Goal: Task Accomplishment & Management: Complete application form

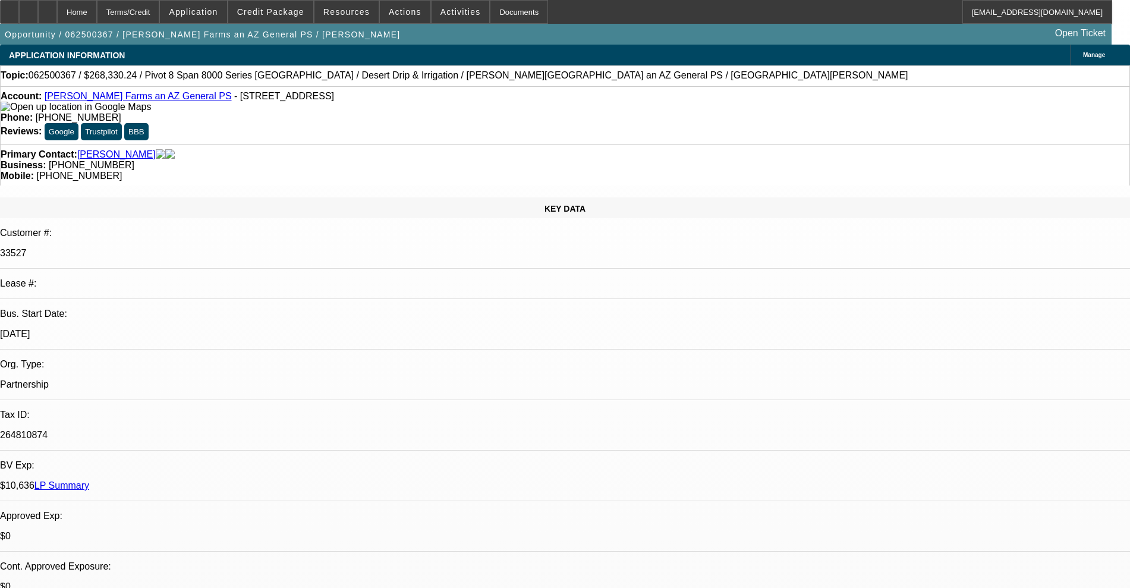
select select "0"
select select "0.1"
select select "4"
select select "0"
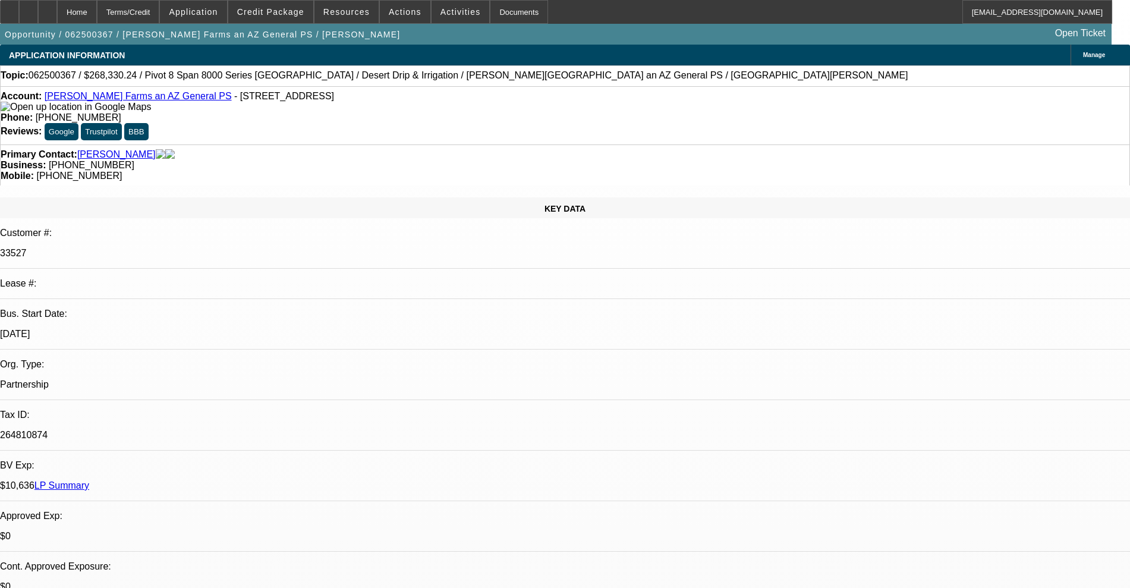
select select "0"
select select "0.1"
select select "4"
select select "0"
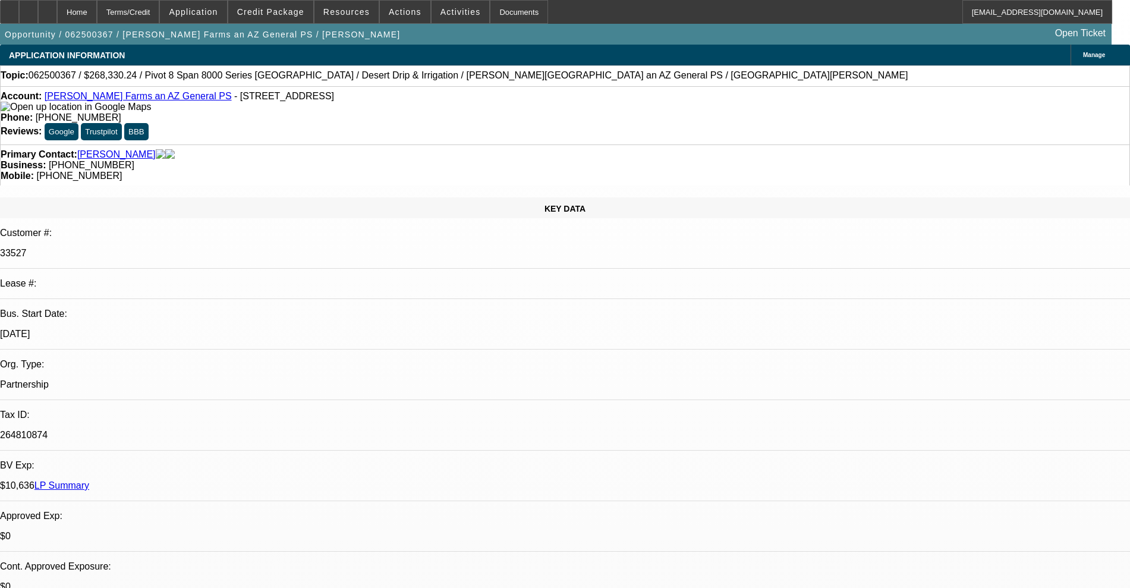
select select "0.1"
select select "4"
select select "0"
select select "0.1"
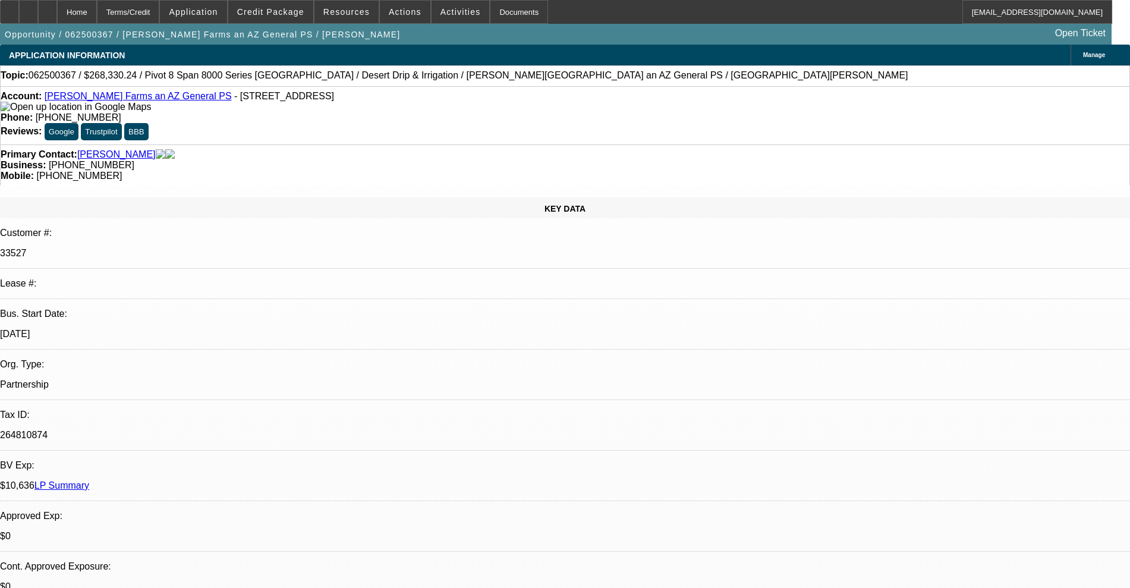
select select "4"
click at [10, 8] on icon at bounding box center [10, 8] width 0 height 0
select select "0"
select select "0.1"
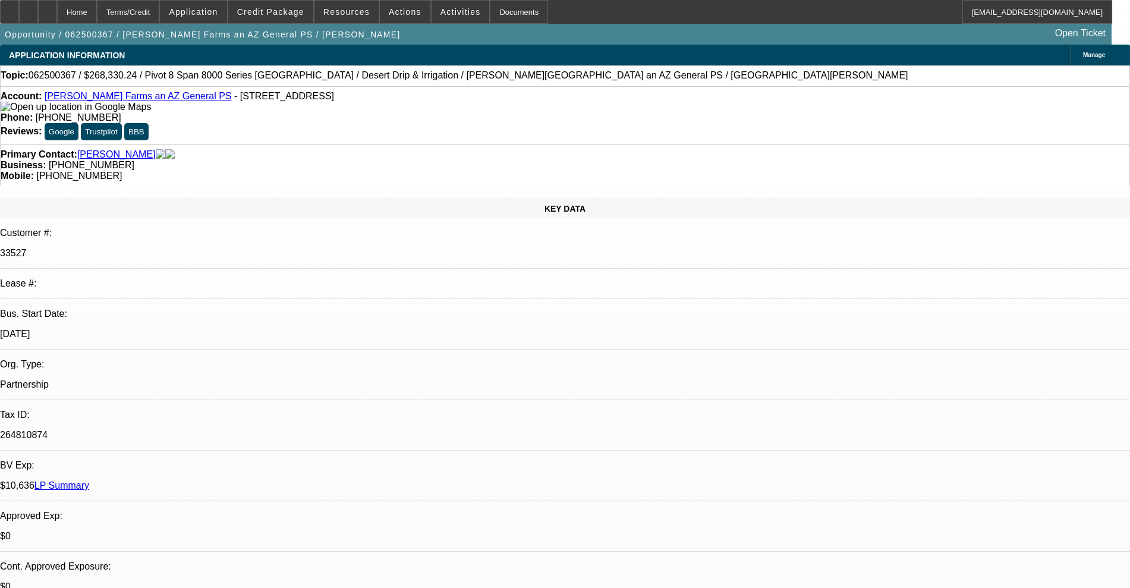
select select "4"
select select "0"
select select "0.1"
select select "4"
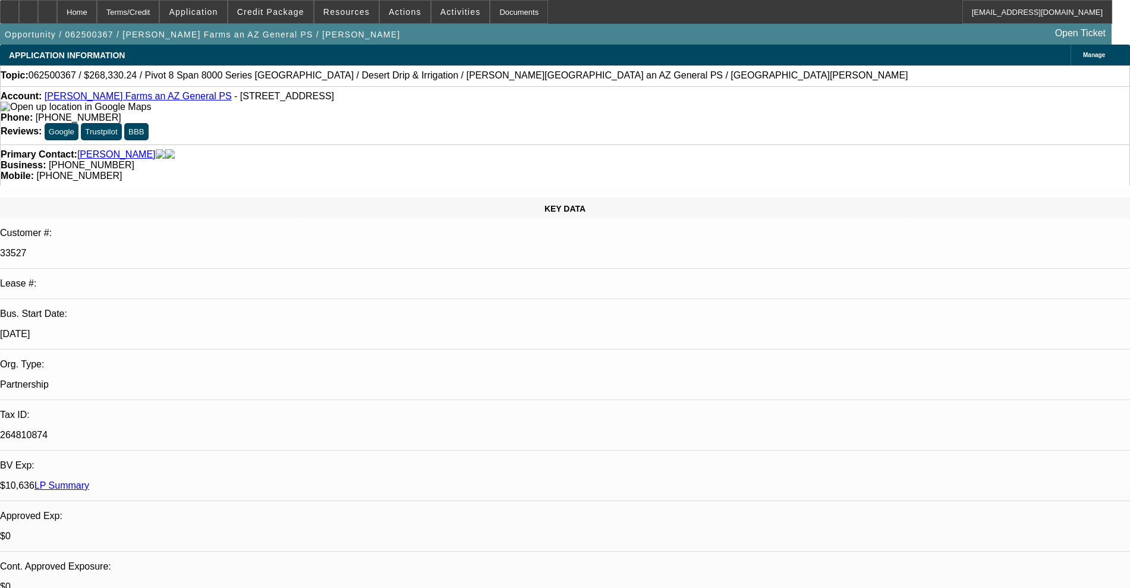
select select "0"
select select "0.1"
select select "4"
select select "0"
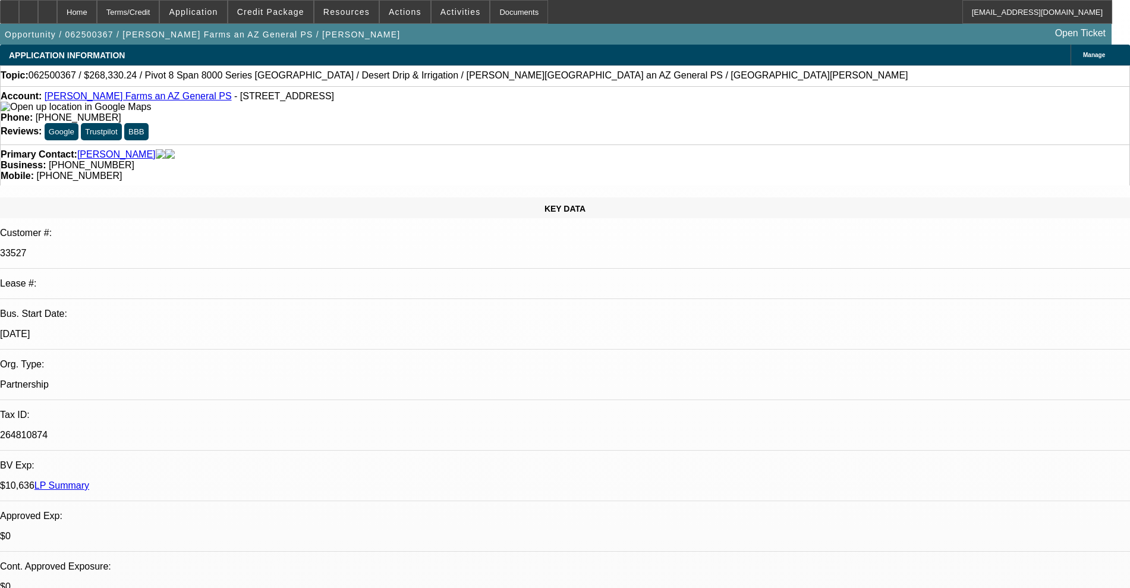
select select "0"
select select "0.1"
select select "4"
click at [99, 99] on link "[PERSON_NAME] Farms an AZ General PS" at bounding box center [138, 96] width 187 height 10
